Goal: Complete application form: Complete application form

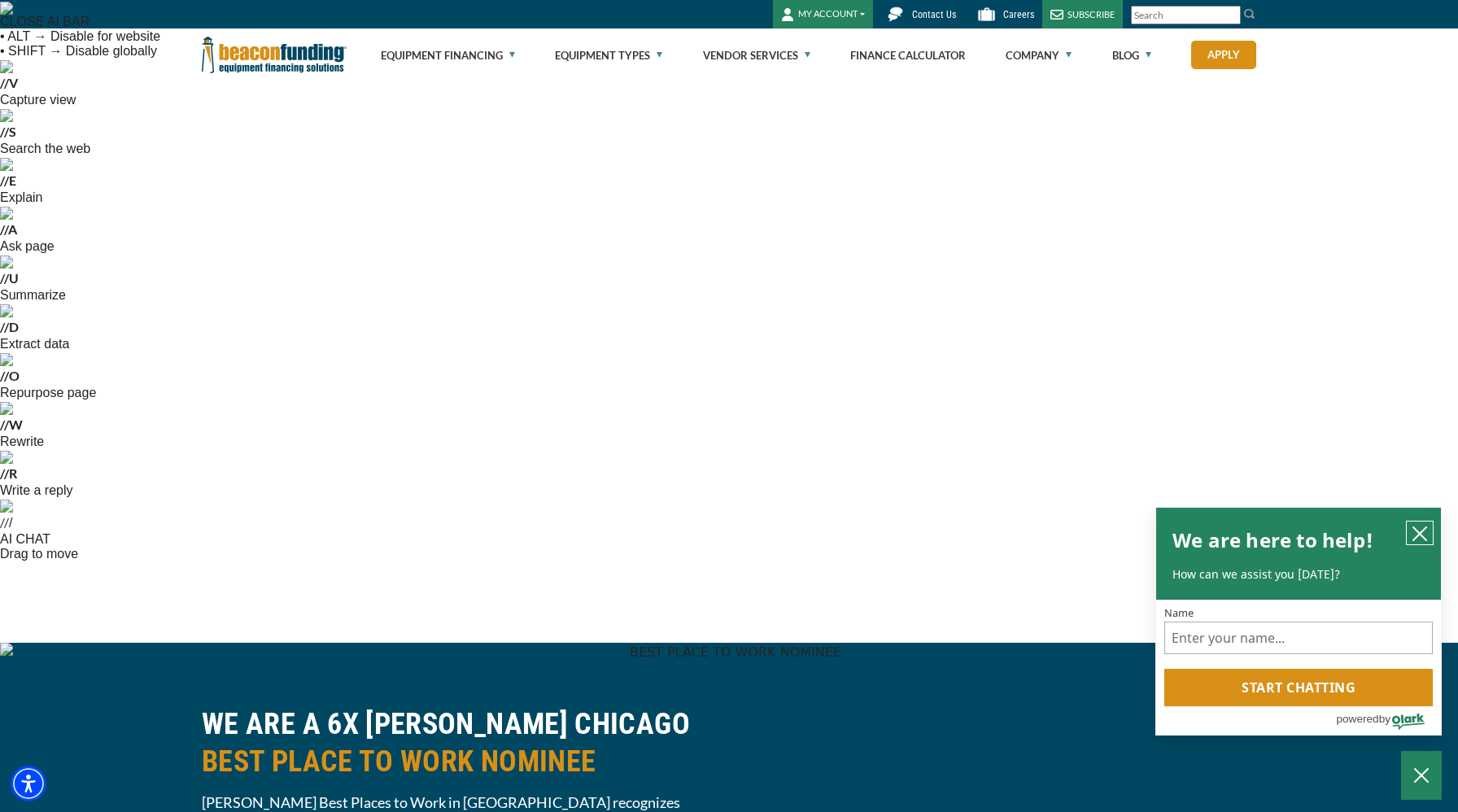
click at [1420, 535] on icon "close chatbox" at bounding box center [1420, 533] width 16 height 16
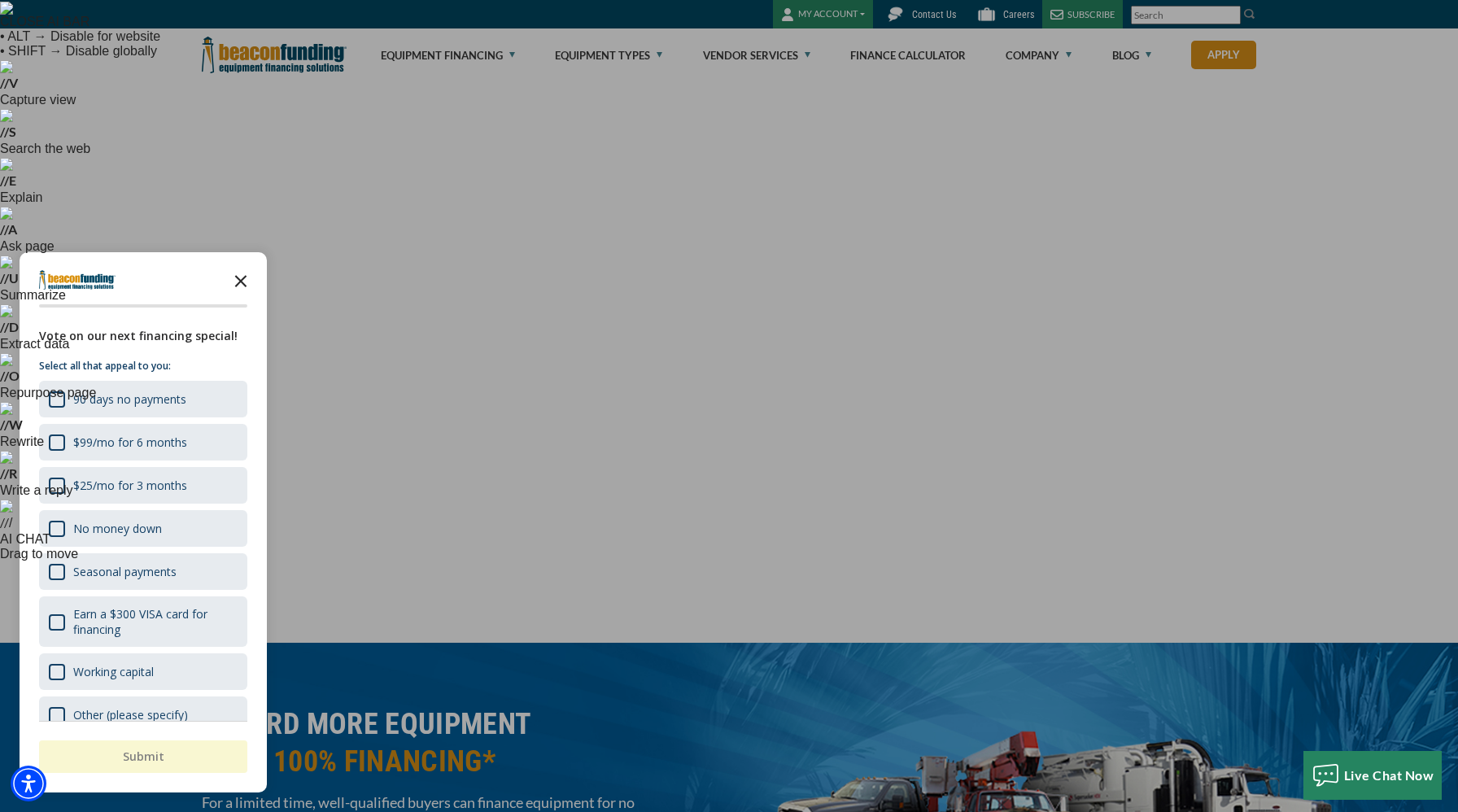
click at [242, 280] on polygon "Close the survey" at bounding box center [241, 281] width 12 height 12
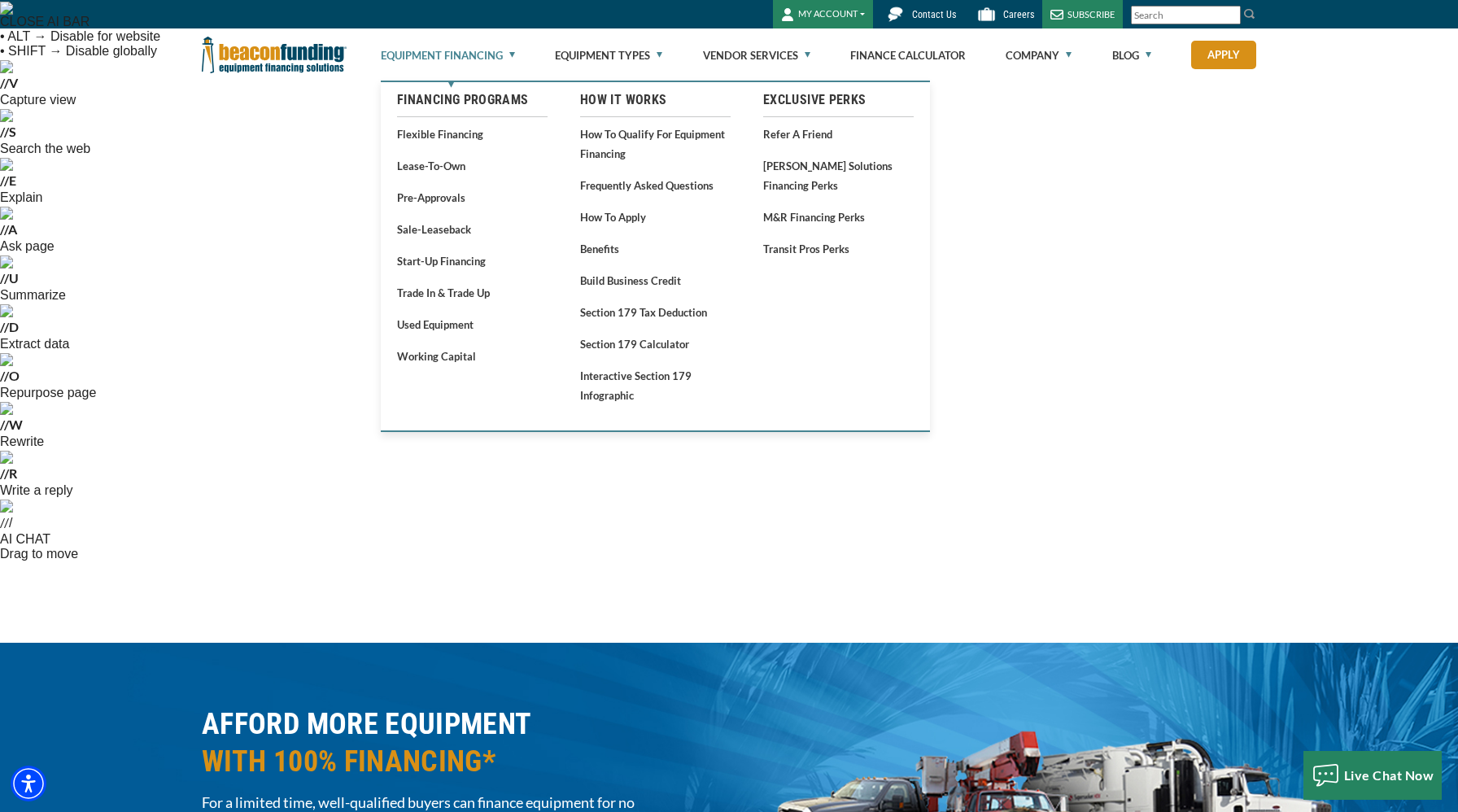
click at [512, 55] on link "Equipment Financing" at bounding box center [448, 55] width 134 height 52
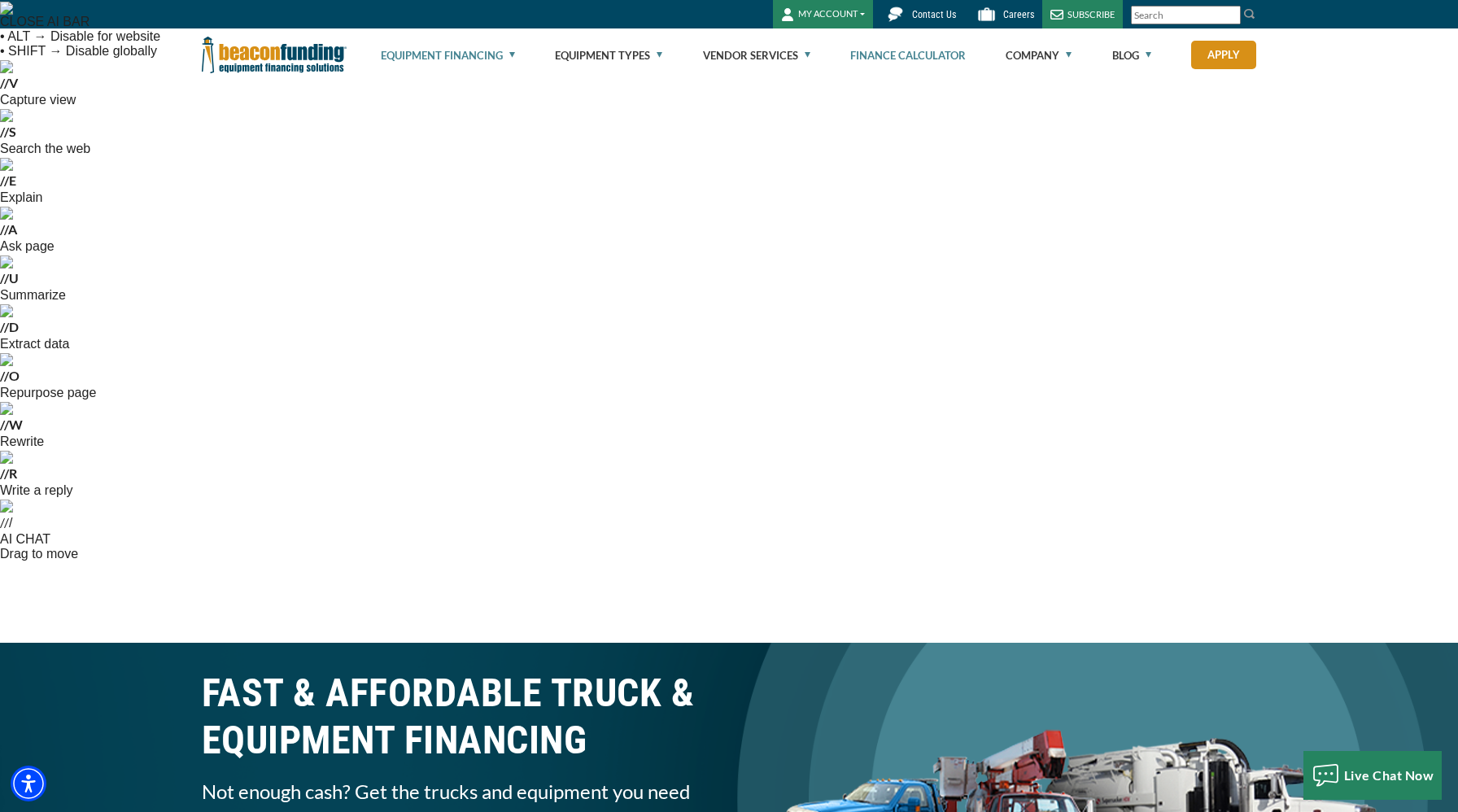
click at [942, 53] on link "Finance Calculator" at bounding box center [908, 55] width 116 height 52
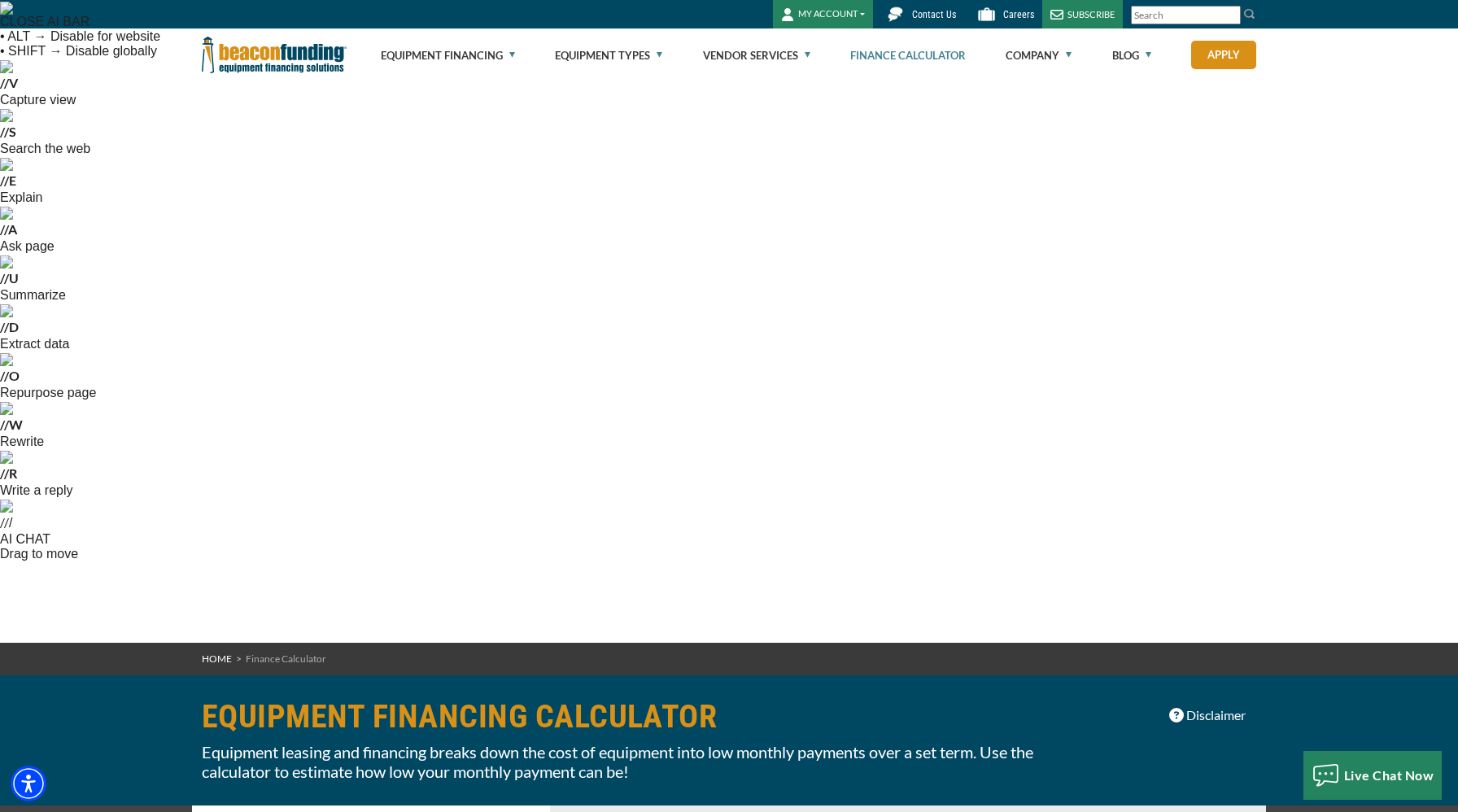
select select "22"
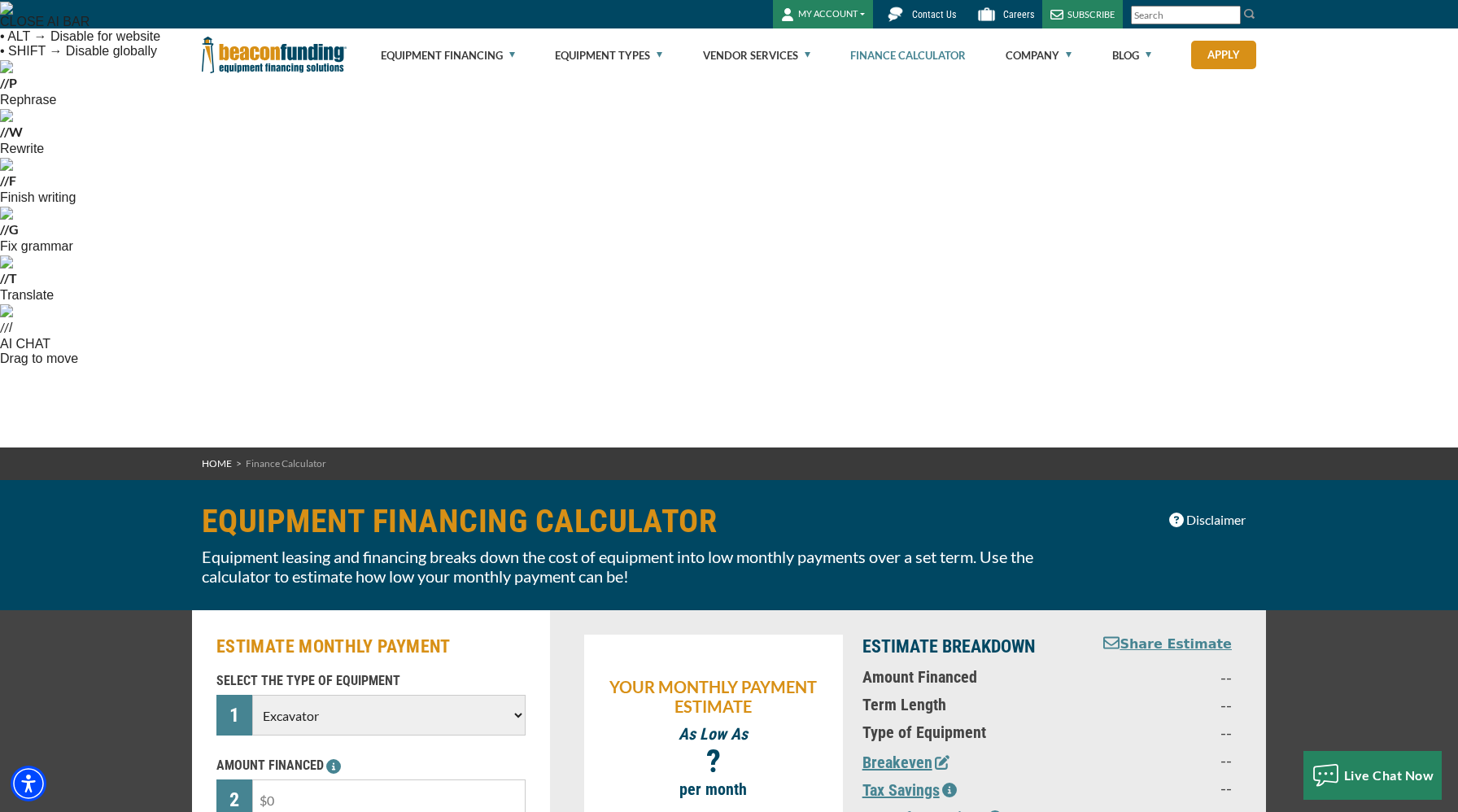
click at [353, 779] on input "text" at bounding box center [389, 800] width 274 height 41
type input "$114,000"
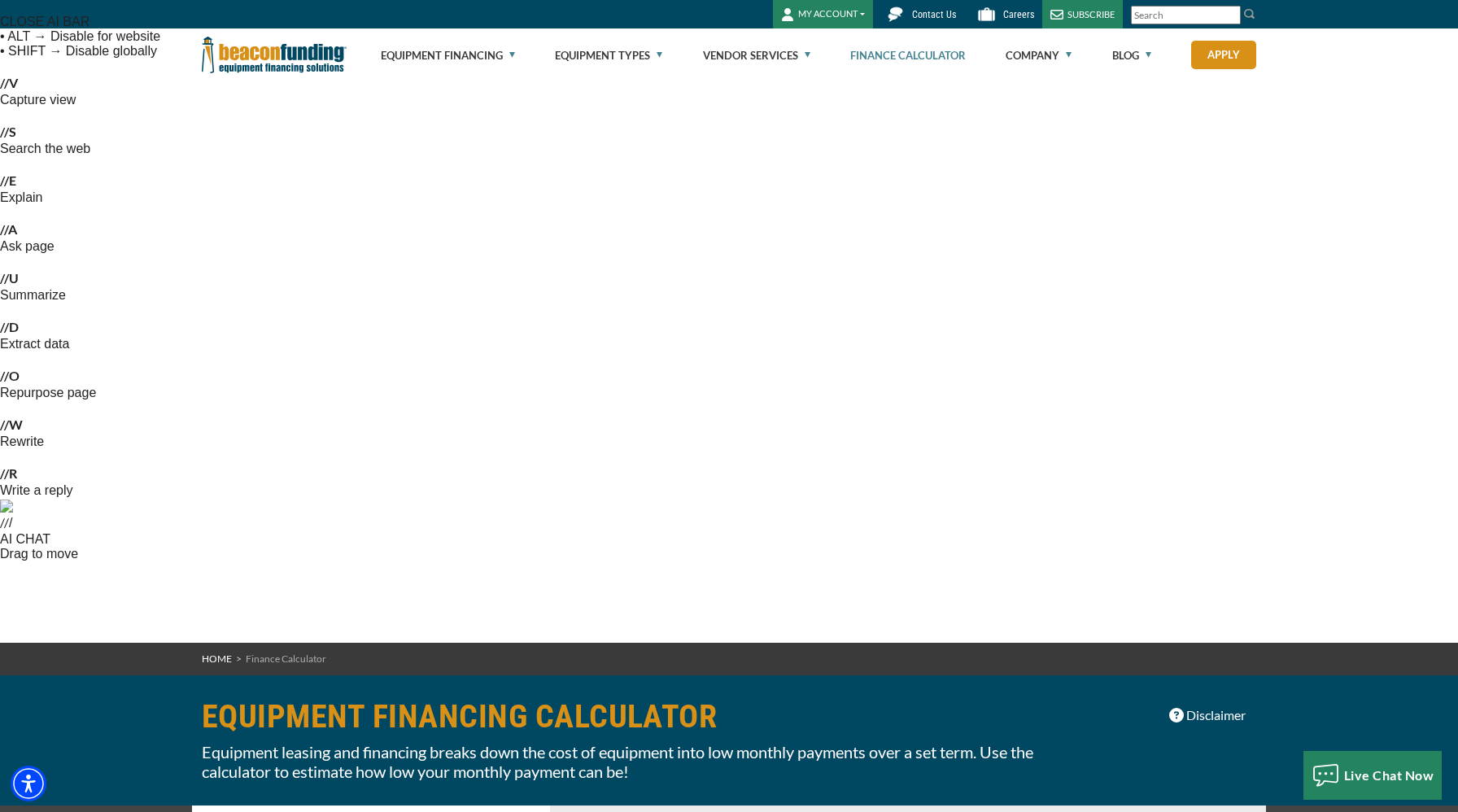
select select "72"
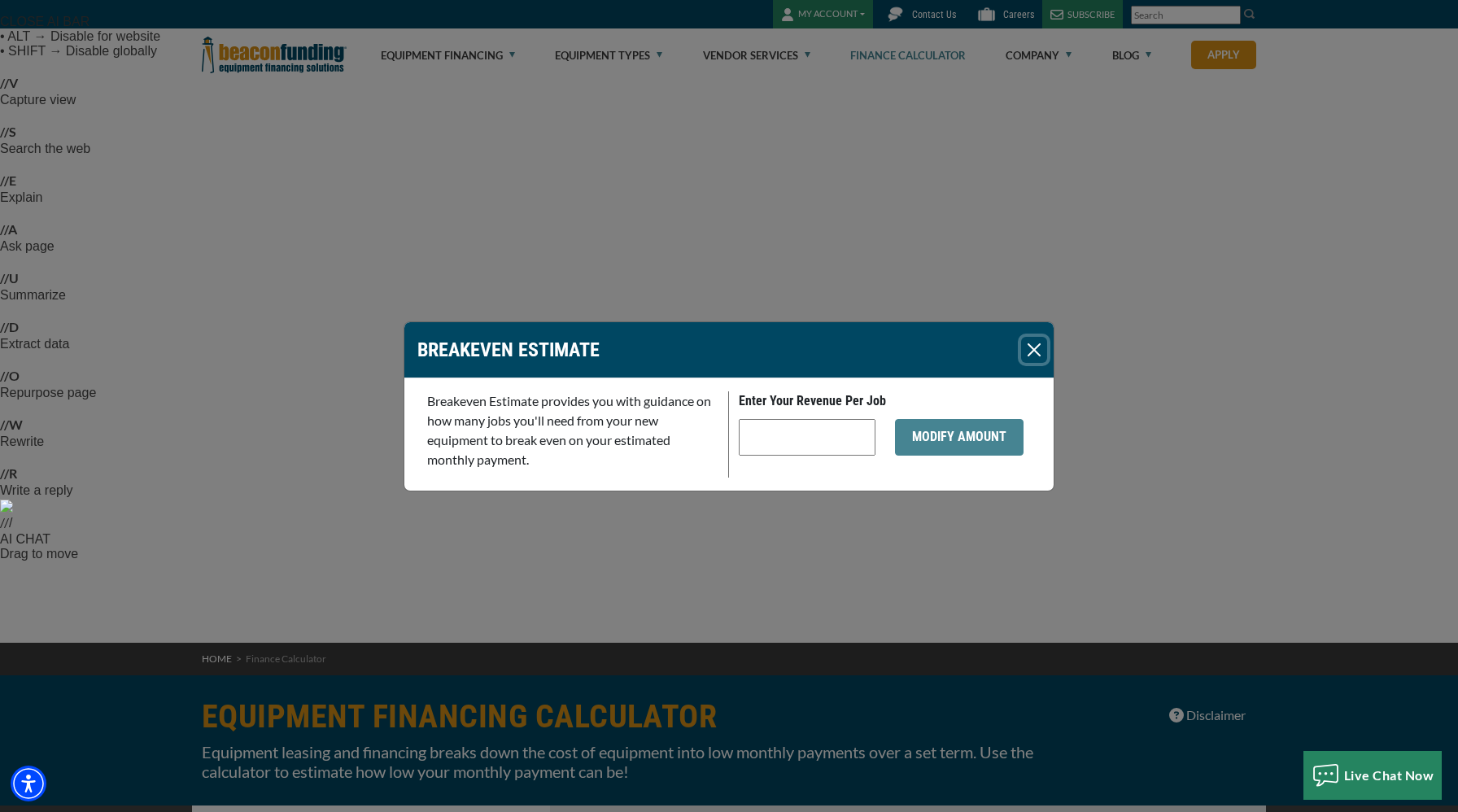
click at [1037, 349] on button "Close" at bounding box center [1034, 350] width 26 height 26
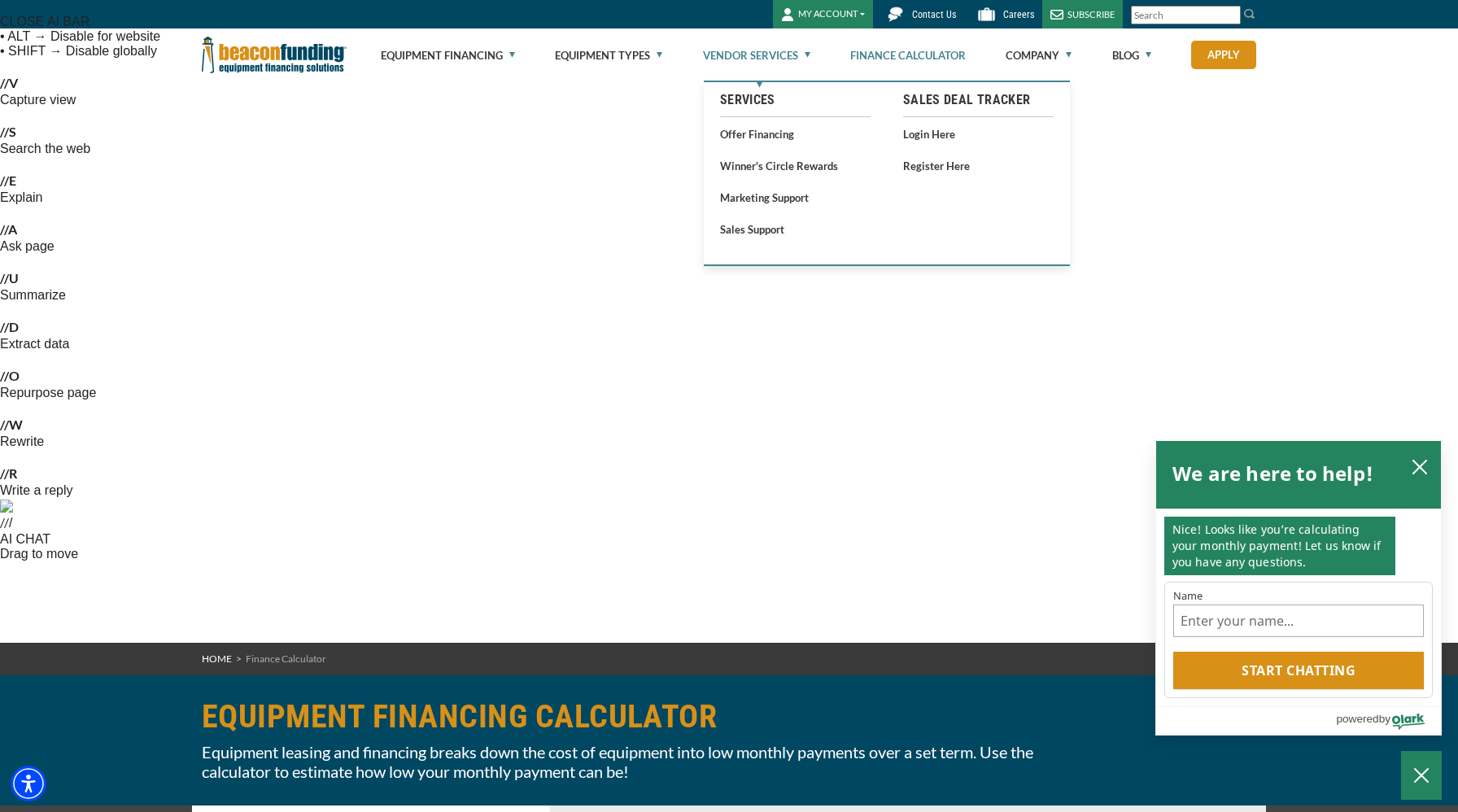
click at [797, 55] on link "Vendor Services" at bounding box center [757, 55] width 108 height 52
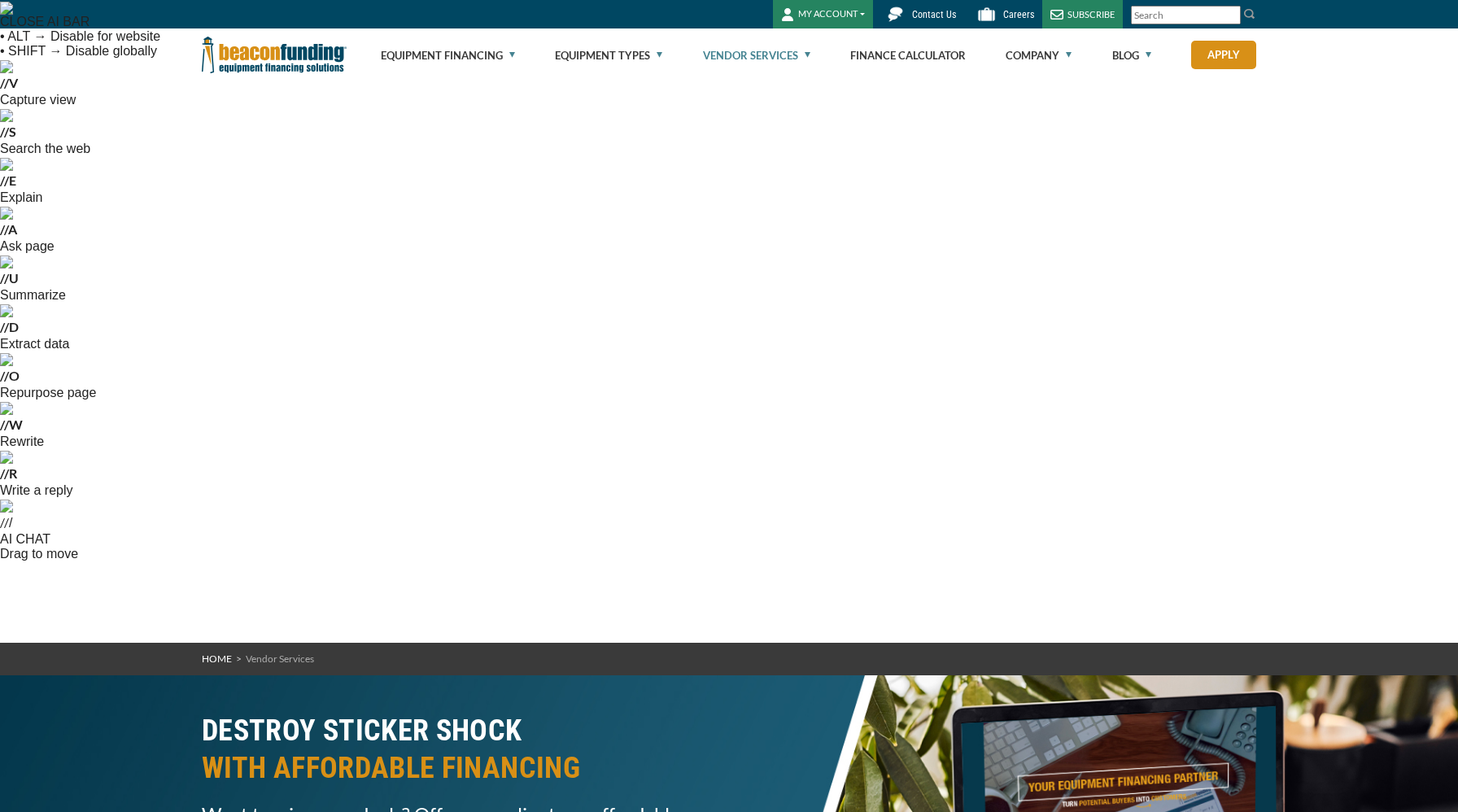
click at [797, 55] on link "Vendor Services" at bounding box center [757, 55] width 108 height 52
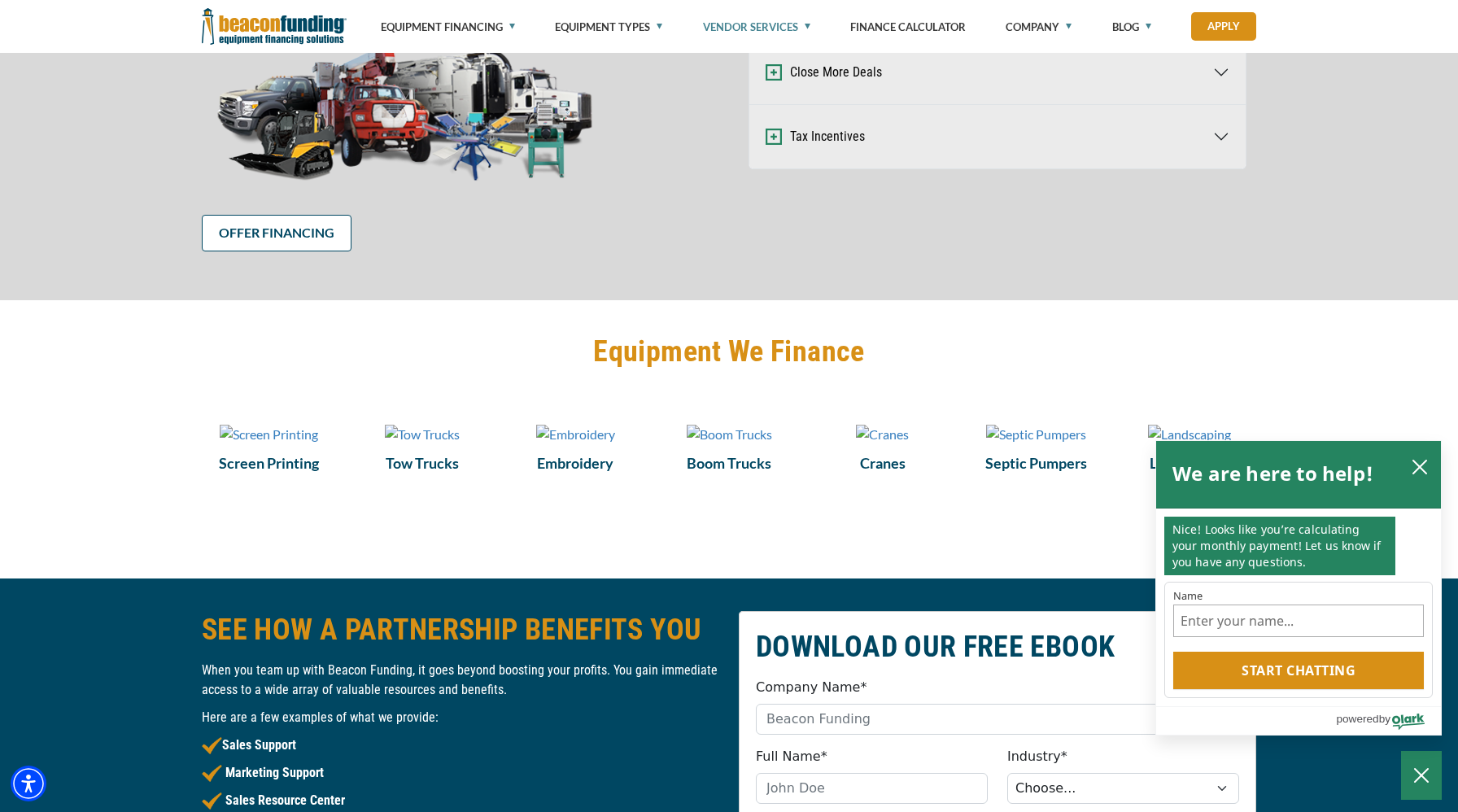
scroll to position [1557, 0]
click at [1420, 471] on icon "close chatbox" at bounding box center [1420, 467] width 16 height 16
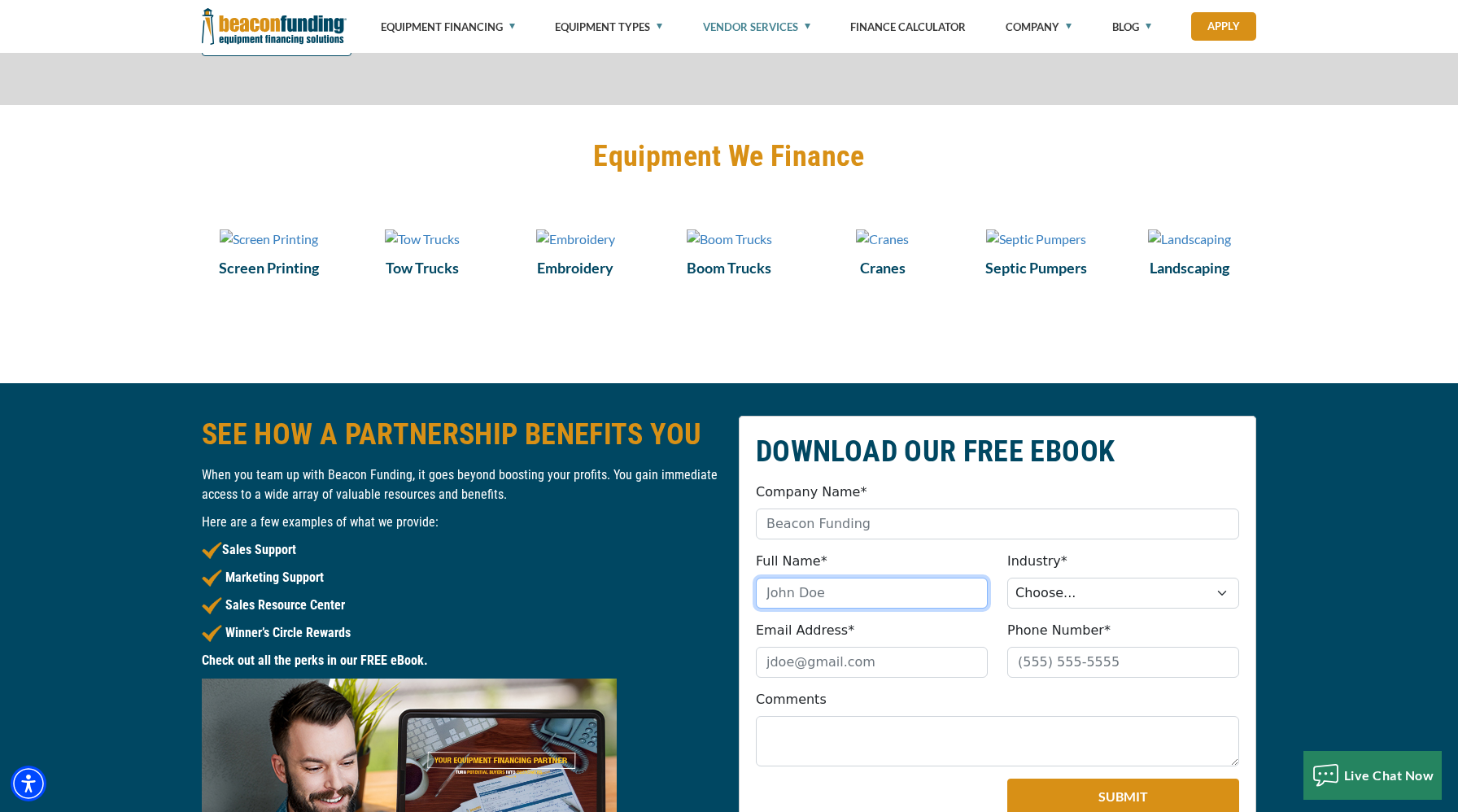
click at [808, 577] on input "Full Name*" at bounding box center [872, 593] width 232 height 31
type input "[PERSON_NAME]"
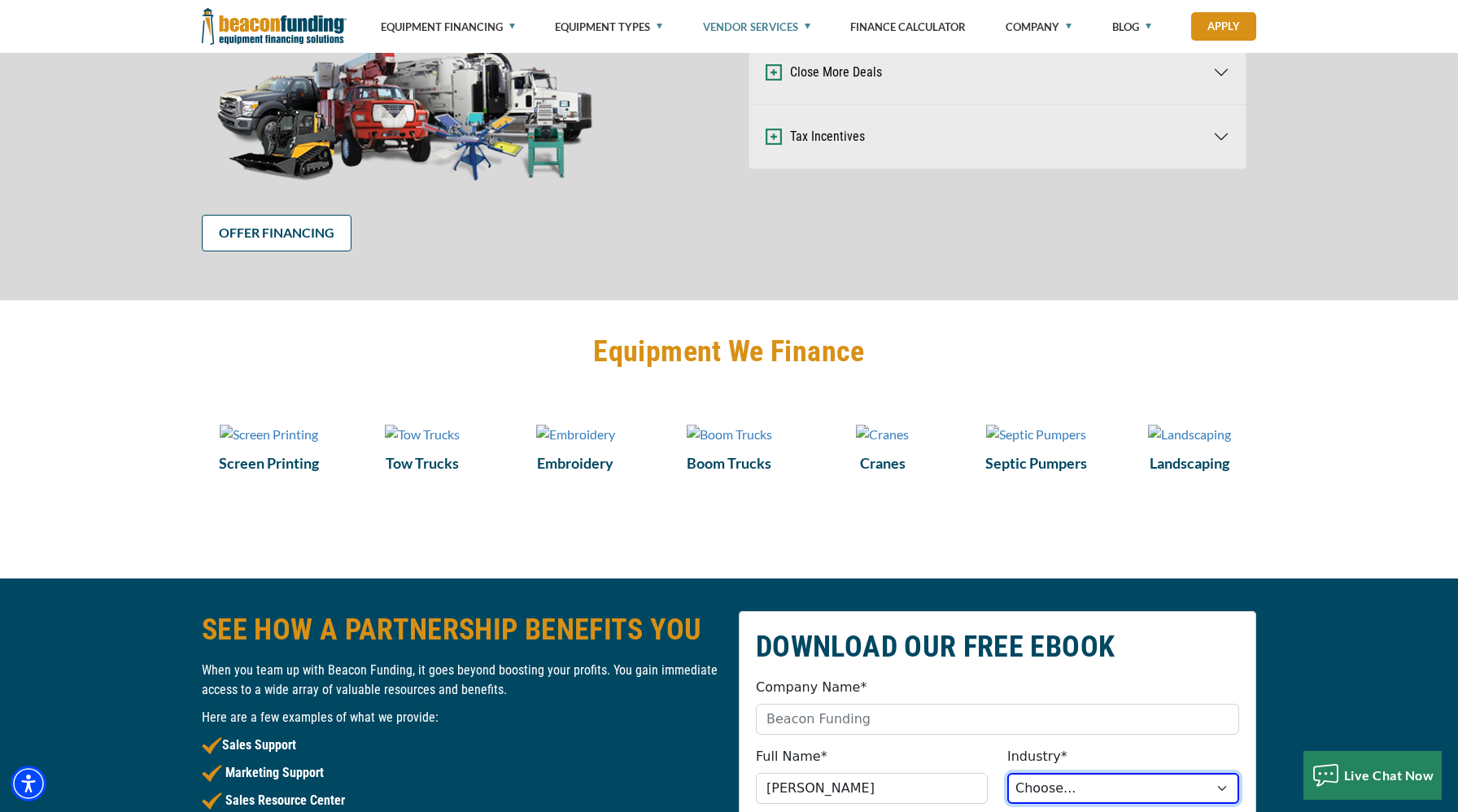
click at [1083, 773] on select "Choose... Towing Landscape/Hardscape Decorated Apparel Septic Light Constructio…" at bounding box center [1123, 788] width 232 height 31
click at [1008, 773] on select "Choose... Towing Landscape/Hardscape Decorated Apparel Septic Light Constructio…" at bounding box center [1123, 788] width 232 height 31
click at [1126, 773] on select "Choose... Towing Landscape/Hardscape Decorated Apparel Septic Light Constructio…" at bounding box center [1123, 788] width 232 height 31
select select "Light Construction"
click at [1008, 773] on select "Choose... Towing Landscape/Hardscape Decorated Apparel Septic Light Constructio…" at bounding box center [1123, 788] width 232 height 31
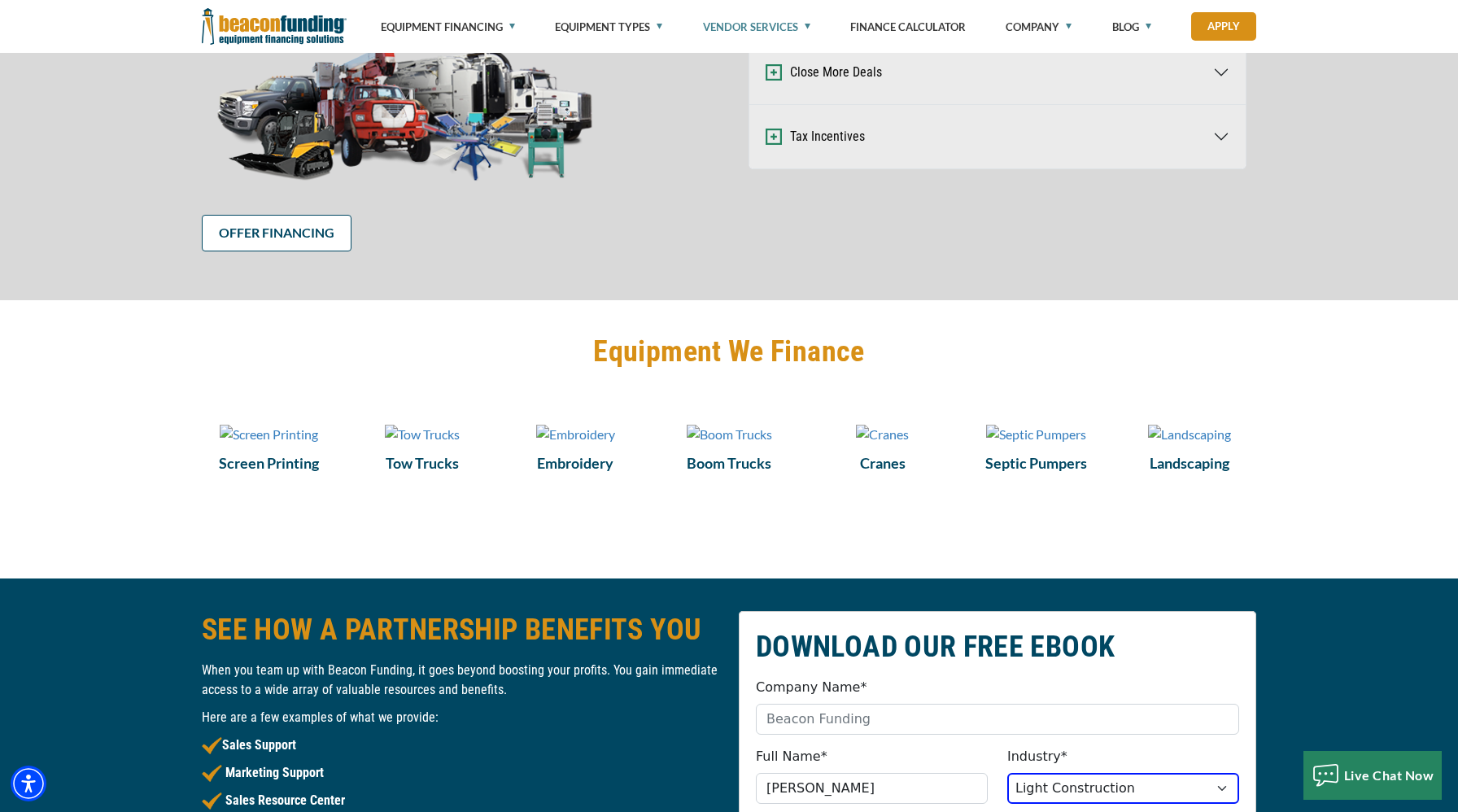
type input "[EMAIL_ADDRESS][DOMAIN_NAME]"
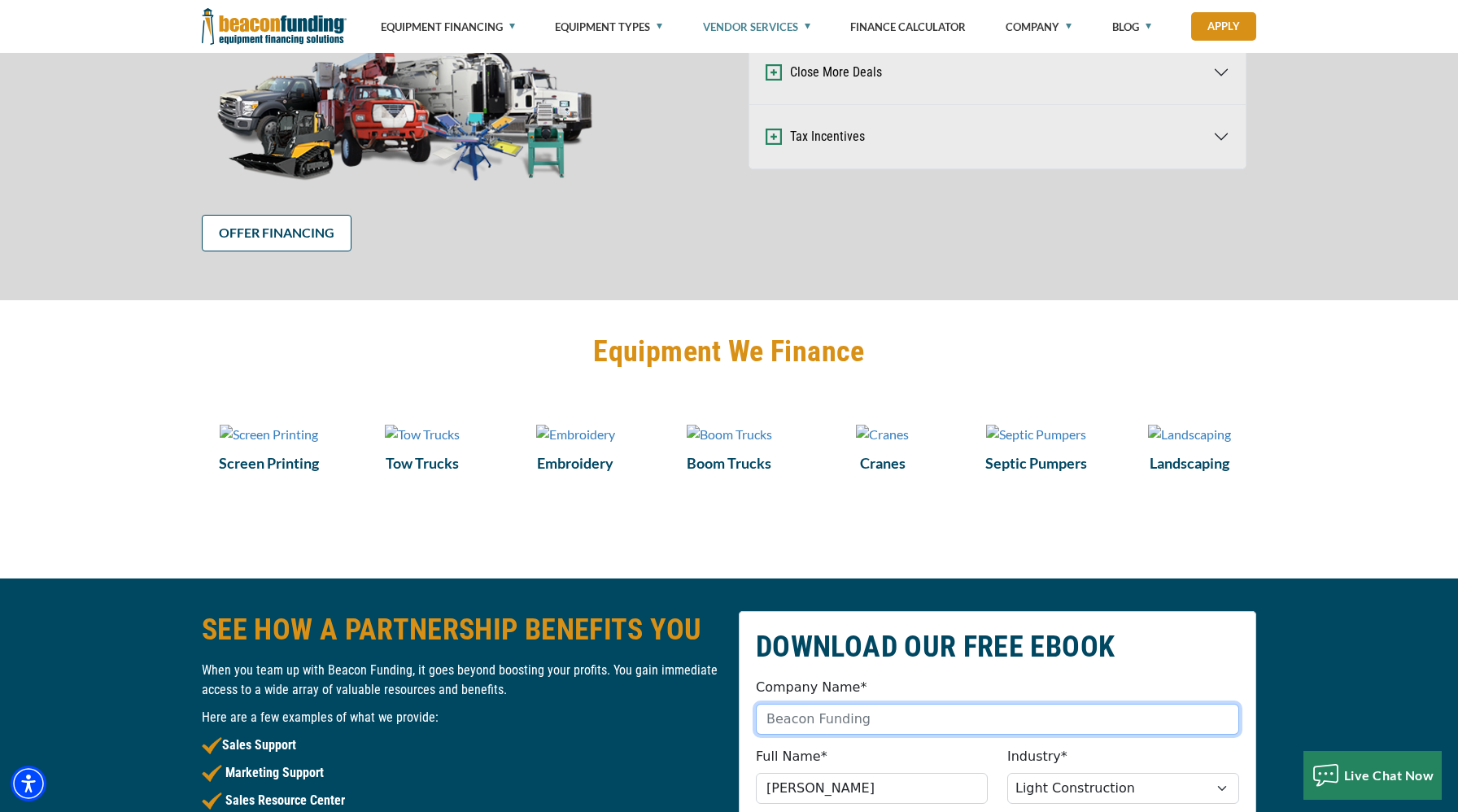
type input "Oakley Equipment"
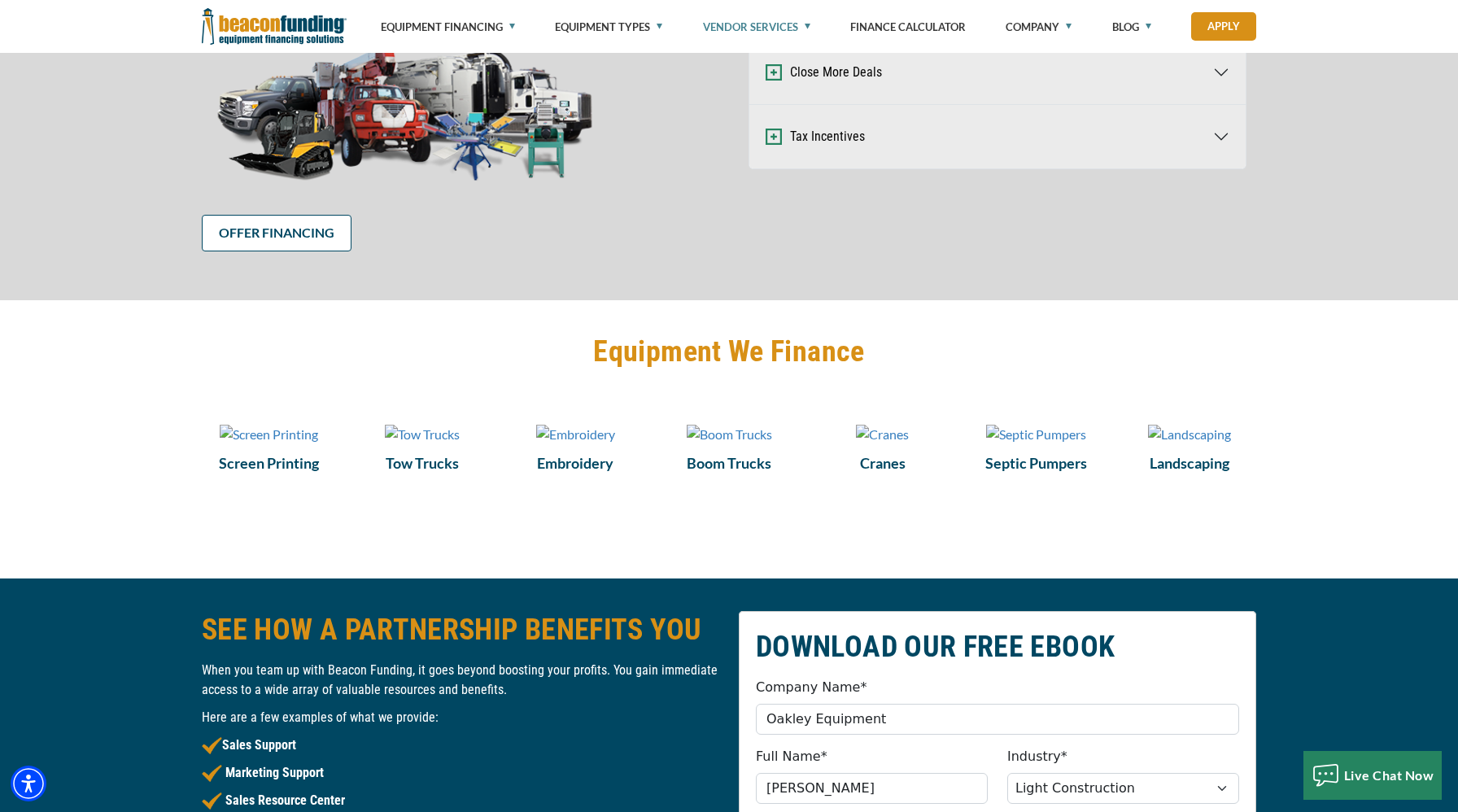
type input "[PHONE_NUMBER]"
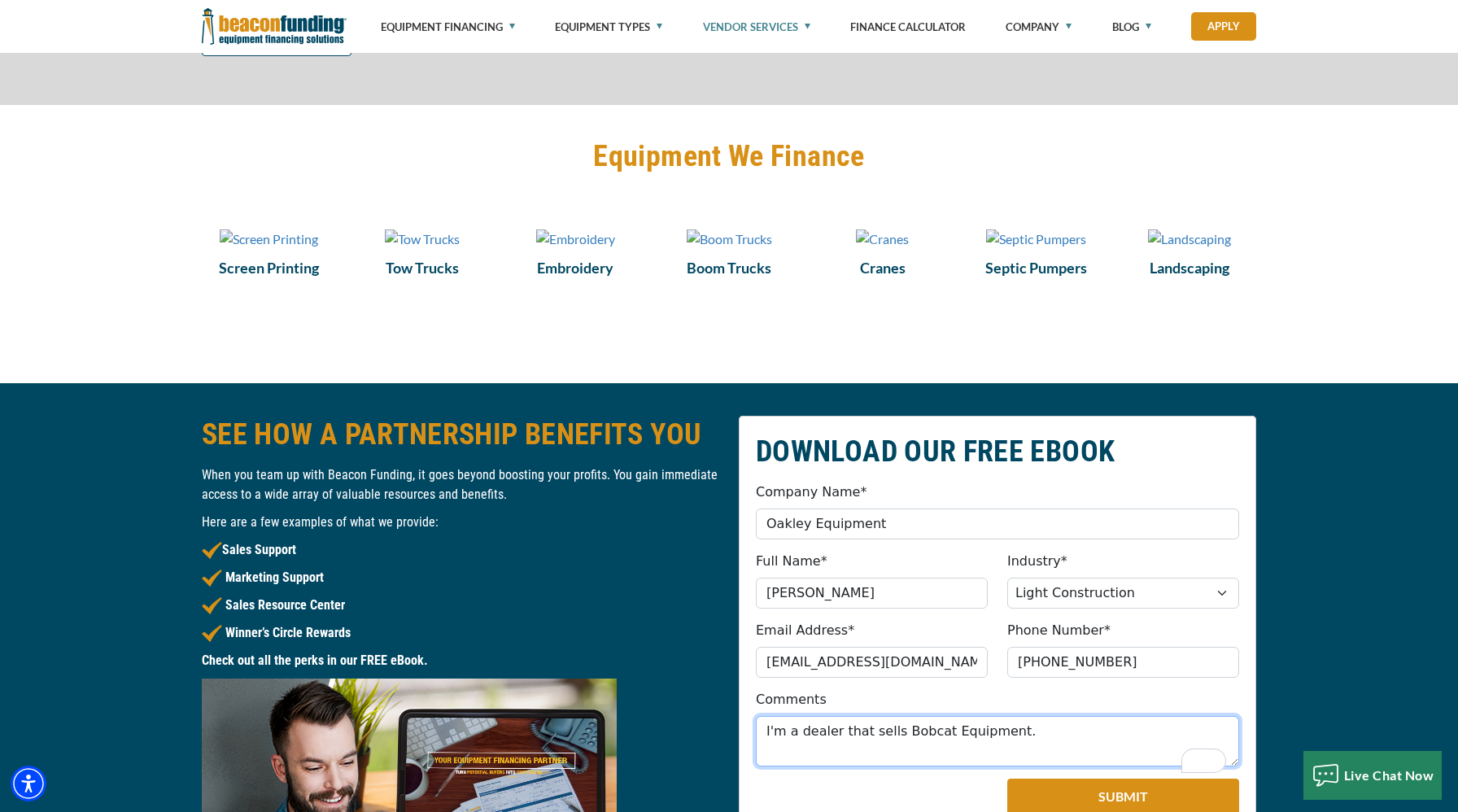
type textarea "I'm a dealer that sells Bobcat Equipment."
